Goal: Communication & Community: Share content

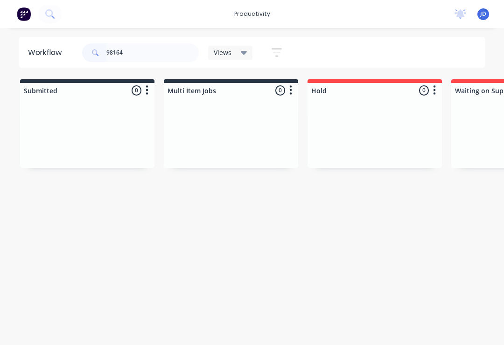
type input "98164"
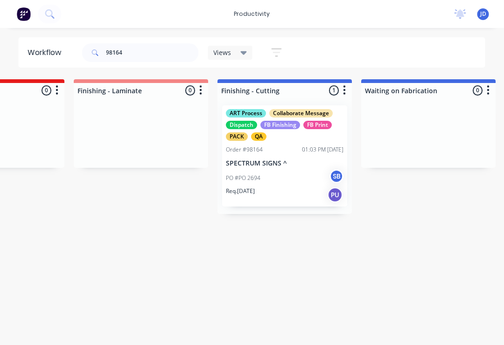
scroll to position [0, 2073]
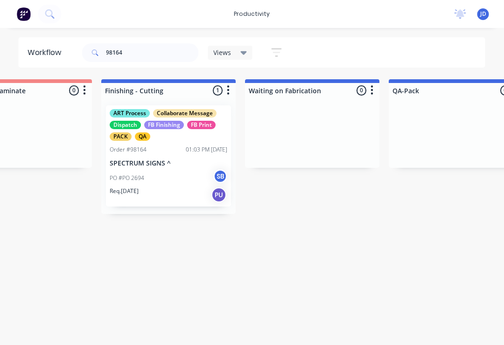
click at [181, 173] on div "PO #PO 2694 SB" at bounding box center [169, 178] width 118 height 18
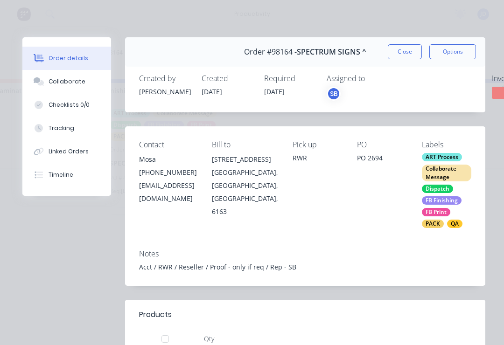
click at [73, 83] on div "Collaborate" at bounding box center [66, 81] width 37 height 8
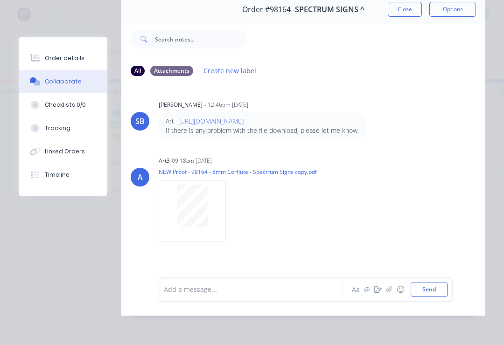
scroll to position [56, 0]
click at [388, 292] on icon "button" at bounding box center [389, 289] width 6 height 7
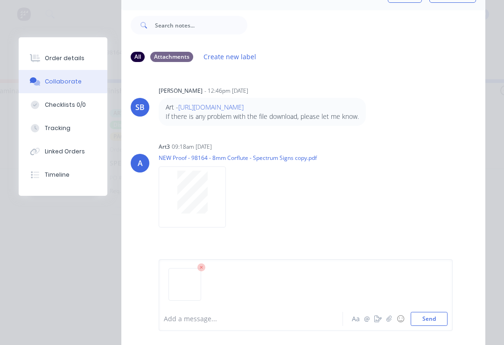
click at [434, 315] on button "Send" at bounding box center [428, 319] width 37 height 14
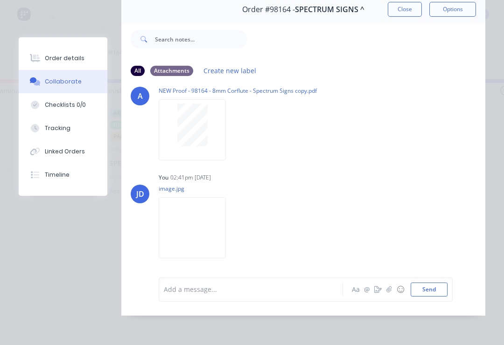
scroll to position [87, 0]
click at [389, 291] on icon "button" at bounding box center [389, 289] width 6 height 7
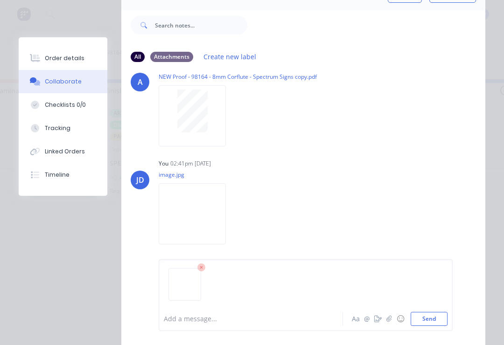
click at [437, 318] on button "Send" at bounding box center [428, 319] width 37 height 14
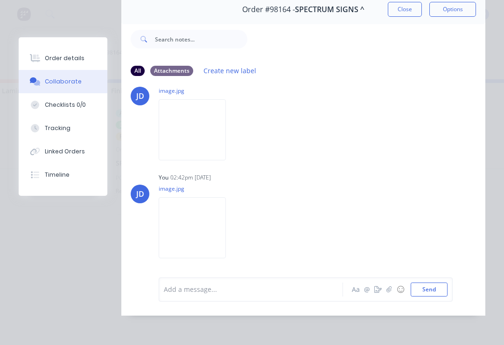
scroll to position [188, 0]
click at [390, 292] on icon "button" at bounding box center [389, 289] width 6 height 7
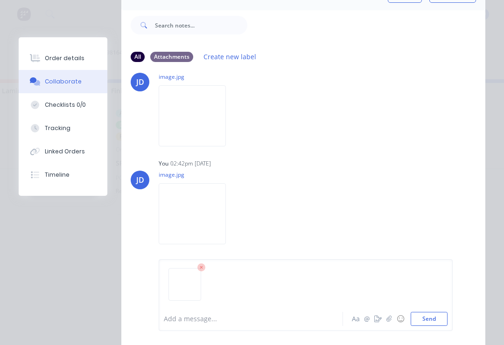
click at [429, 320] on button "Send" at bounding box center [428, 319] width 37 height 14
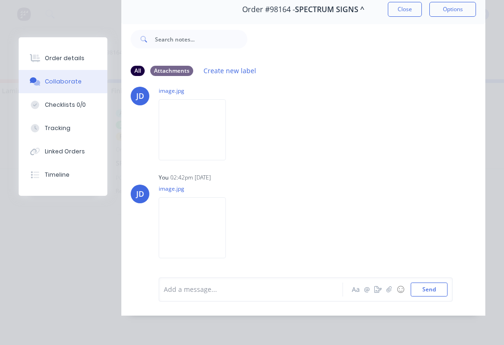
scroll to position [290, 0]
click at [390, 295] on button "button" at bounding box center [388, 289] width 11 height 11
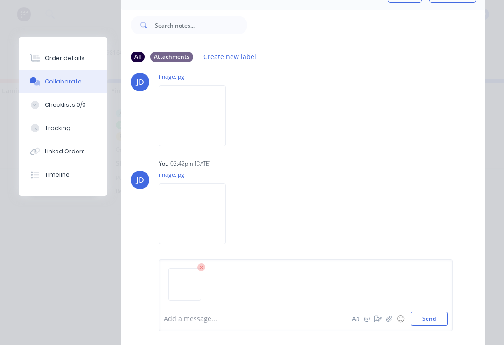
click at [441, 322] on button "Send" at bounding box center [428, 319] width 37 height 14
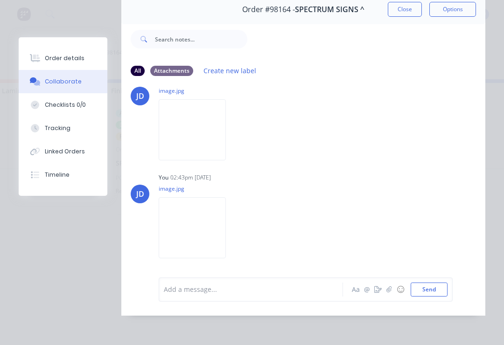
scroll to position [392, 0]
click at [390, 290] on icon "button" at bounding box center [388, 289] width 5 height 6
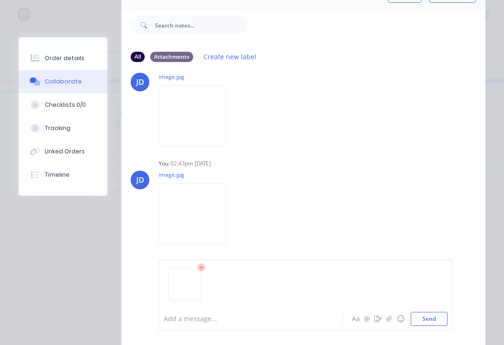
click at [444, 314] on button "Send" at bounding box center [428, 319] width 37 height 14
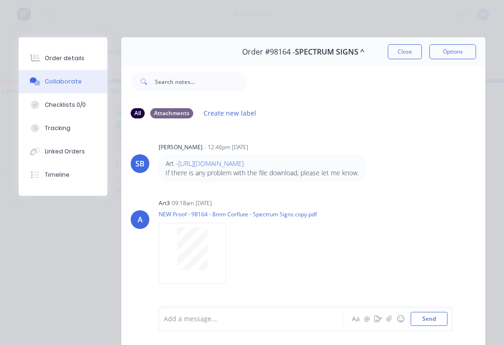
scroll to position [0, 0]
click at [411, 52] on button "Close" at bounding box center [404, 51] width 34 height 15
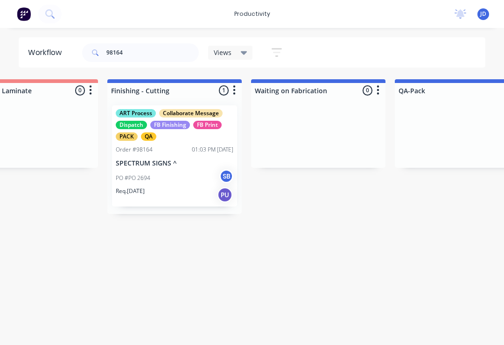
click at [181, 154] on div "ART Process Collaborate Message Dispatch FB Finishing FB Print PACK QA Order #9…" at bounding box center [174, 155] width 125 height 101
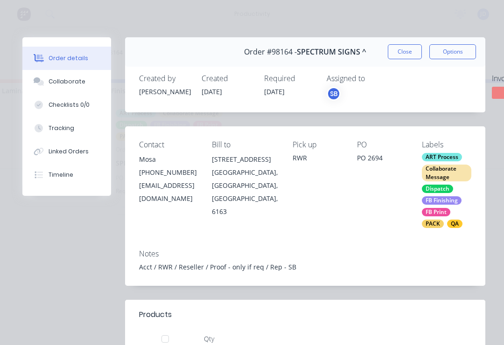
click at [404, 42] on div "Order #98164 - SPECTRUM SIGNS ^ Close Options" at bounding box center [305, 51] width 360 height 29
click at [407, 55] on button "Close" at bounding box center [404, 51] width 34 height 15
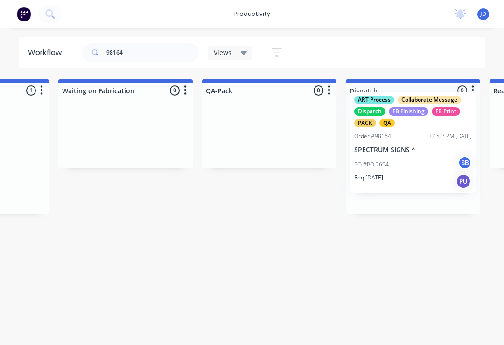
scroll to position [0, 2270]
